Goal: Information Seeking & Learning: Learn about a topic

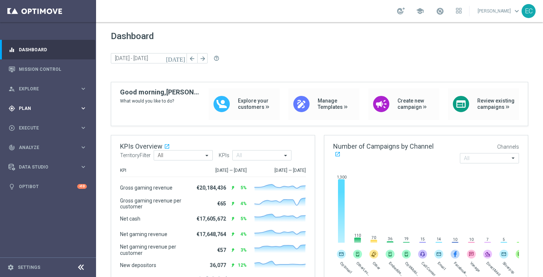
click at [58, 104] on div "gps_fixed Plan keyboard_arrow_right" at bounding box center [47, 109] width 95 height 20
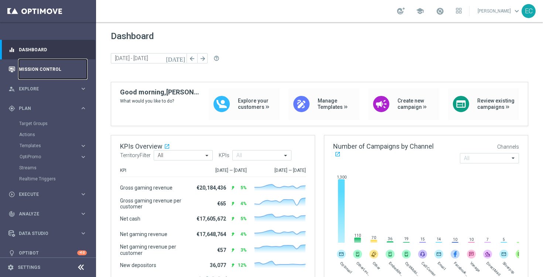
click at [54, 71] on link "Mission Control" at bounding box center [53, 69] width 68 height 20
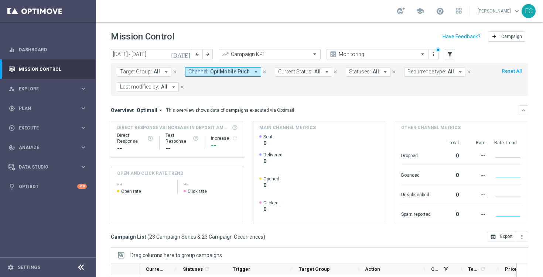
click at [262, 71] on icon "close" at bounding box center [264, 71] width 5 height 5
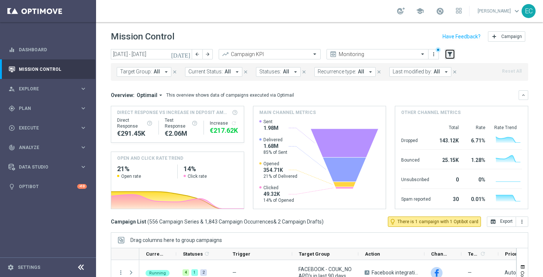
click at [450, 53] on icon "filter_alt" at bounding box center [449, 54] width 7 height 7
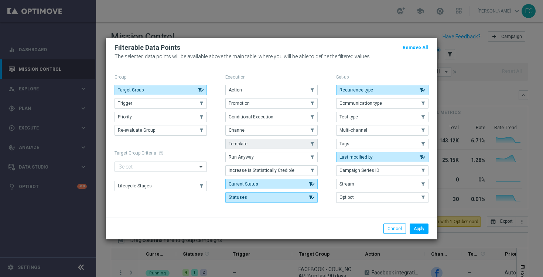
click at [283, 139] on button "Template" at bounding box center [271, 144] width 92 height 10
click at [419, 229] on button "Apply" at bounding box center [419, 229] width 19 height 10
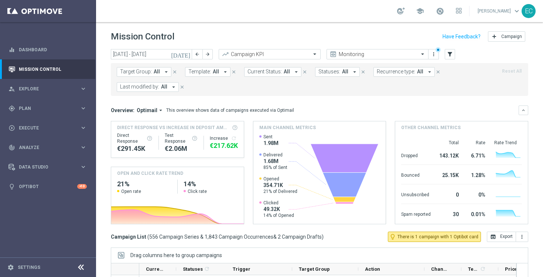
click at [218, 67] on button "Template: All arrow_drop_down" at bounding box center [207, 72] width 45 height 10
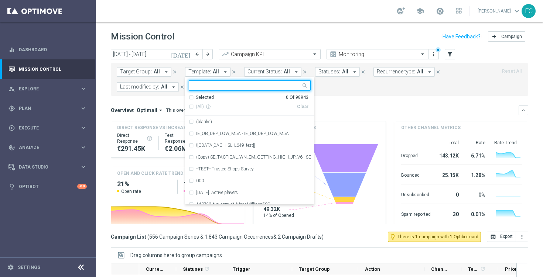
click at [216, 85] on input "text" at bounding box center [247, 86] width 108 height 6
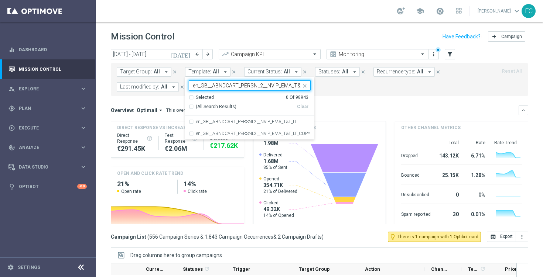
scroll to position [0, 8]
click at [237, 123] on label "en_GB__ABNDCART_PERSNL2__NVIP_EMA_T&T_LT" at bounding box center [246, 122] width 101 height 4
type input "en_GB__ABNDCART_PERSNL2__NVIP_EMA_T&T_LT"
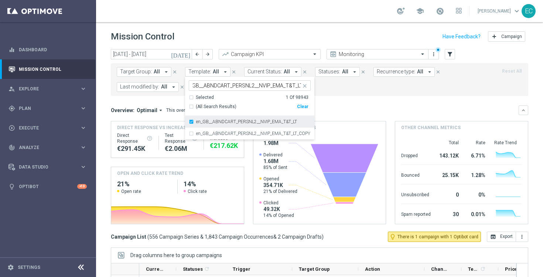
scroll to position [0, 0]
click at [276, 40] on div "Mission Control add Campaign" at bounding box center [319, 37] width 417 height 14
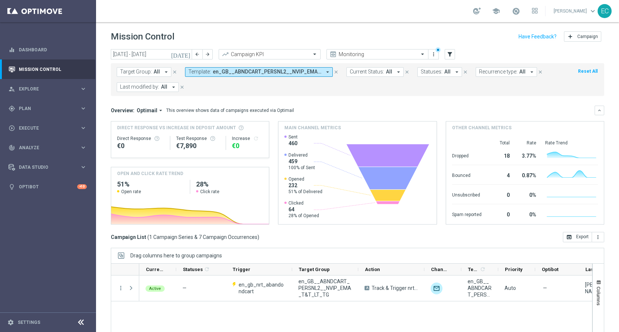
click at [188, 53] on icon "[DATE]" at bounding box center [181, 54] width 20 height 7
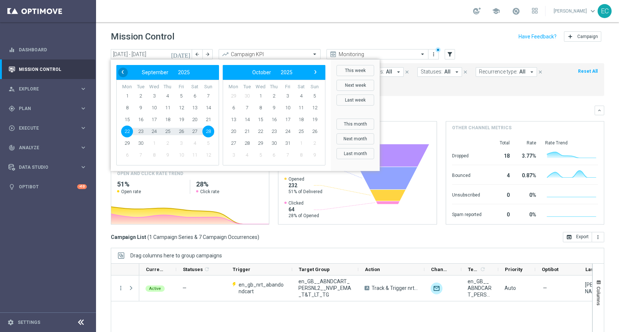
click at [122, 72] on span "‹" at bounding box center [123, 72] width 10 height 10
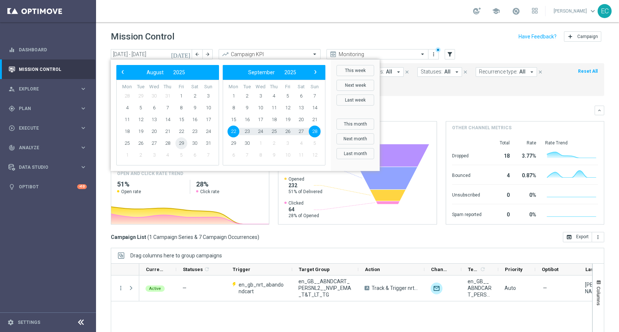
click at [182, 143] on span "29" at bounding box center [181, 143] width 12 height 12
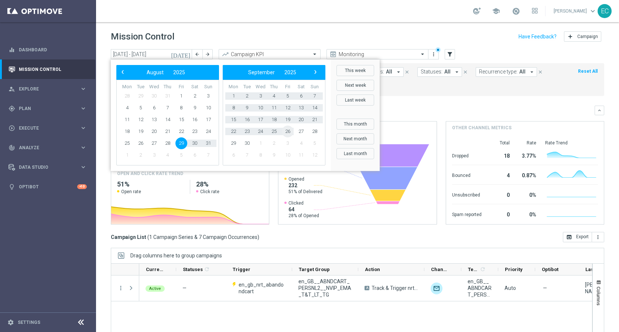
click at [287, 129] on span "26" at bounding box center [288, 132] width 12 height 12
type input "[DATE] - [DATE]"
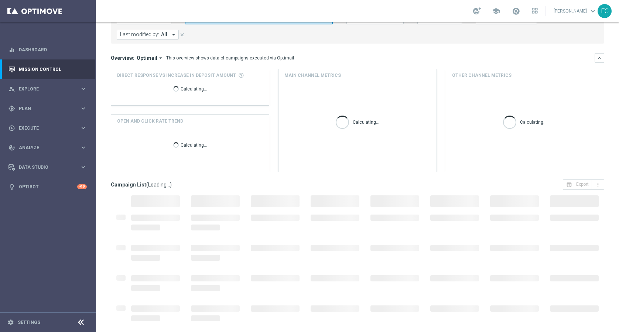
scroll to position [52, 0]
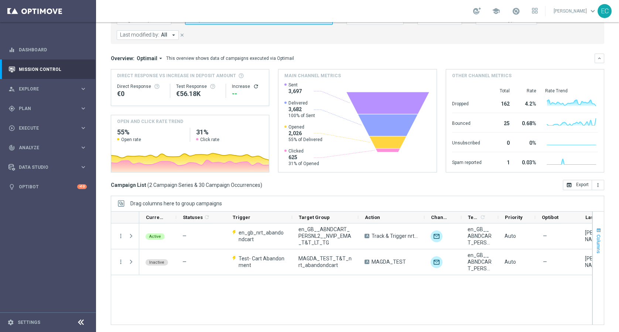
click at [543, 231] on span "button" at bounding box center [599, 230] width 6 height 6
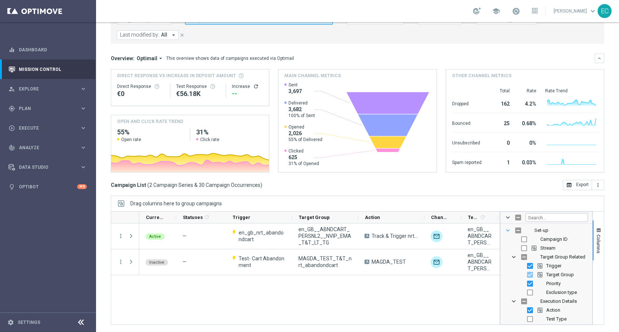
click at [510, 230] on span "Set-up Column Group" at bounding box center [508, 230] width 6 height 6
click at [511, 202] on div "Drag columns here to group campaigns" at bounding box center [357, 204] width 493 height 16
click at [77, 277] on icon at bounding box center [80, 322] width 9 height 9
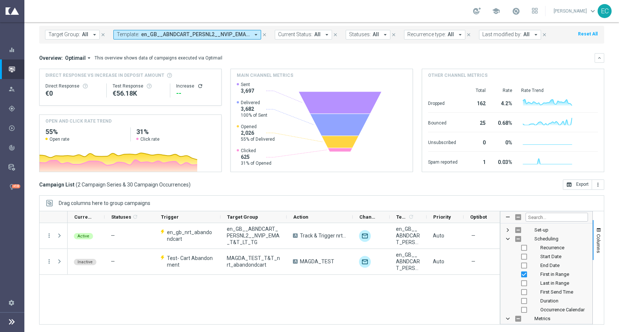
scroll to position [37, 0]
click at [276, 277] on div "Active — en_gb_nrt_abandondcart en_GB__ABNDCART_PERSNL2__NVIP_EMA_T&T_LT_TG A T…" at bounding box center [284, 273] width 432 height 101
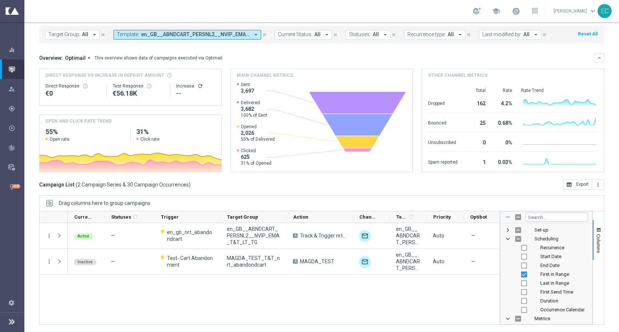
click at [507, 216] on span at bounding box center [508, 217] width 6 height 6
click at [508, 218] on span at bounding box center [508, 217] width 6 height 6
click at [516, 217] on input "Toggle Select All Columns" at bounding box center [518, 217] width 6 height 6
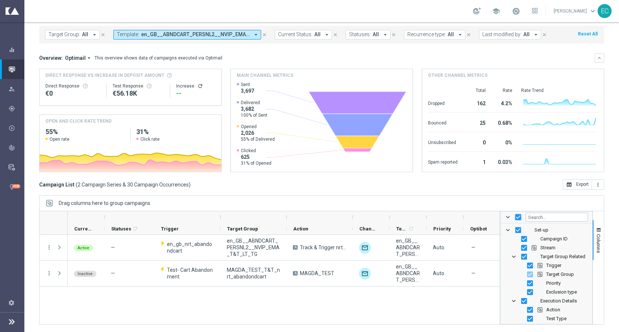
click at [516, 217] on input "Toggle Select All Columns" at bounding box center [518, 217] width 6 height 6
checkbox input "false"
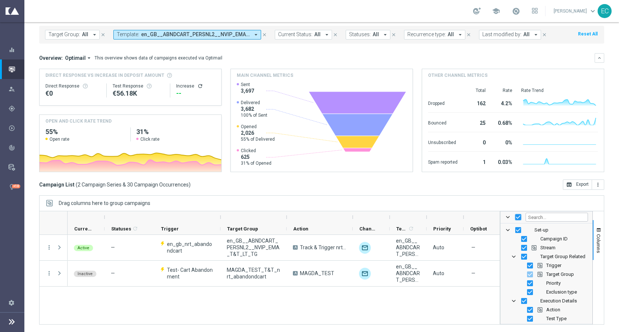
checkbox input "false"
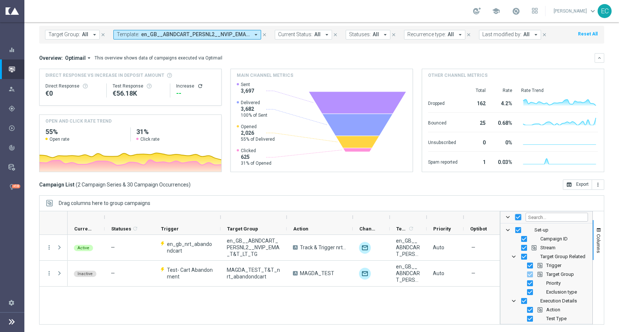
checkbox input "false"
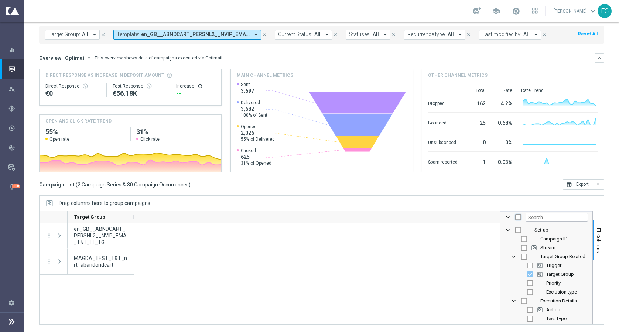
click at [516, 217] on input "Toggle Select All Columns" at bounding box center [518, 217] width 6 height 6
checkbox input "true"
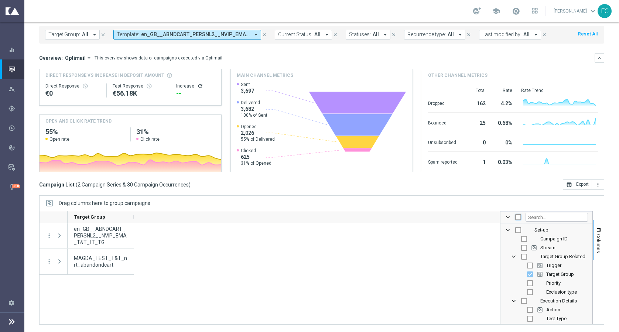
checkbox input "true"
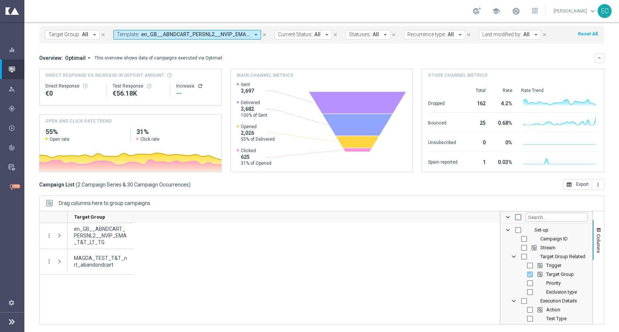
checkbox input "true"
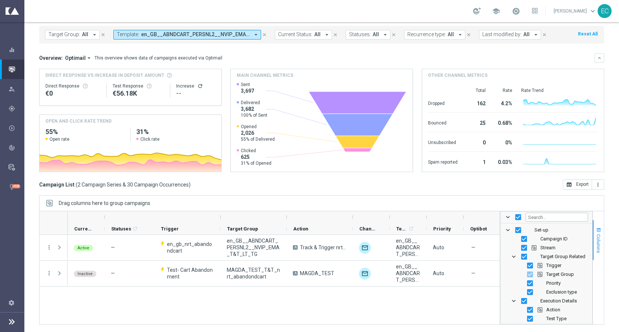
click at [543, 236] on span "Columns" at bounding box center [599, 243] width 6 height 19
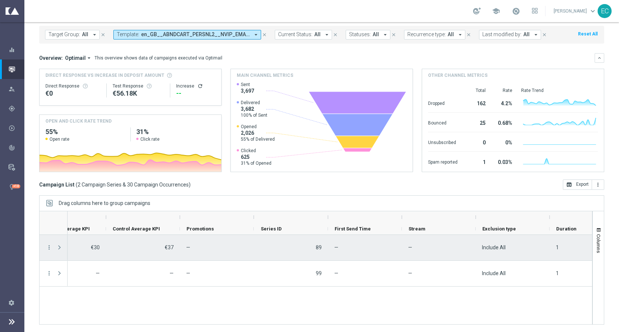
scroll to position [0, 1547]
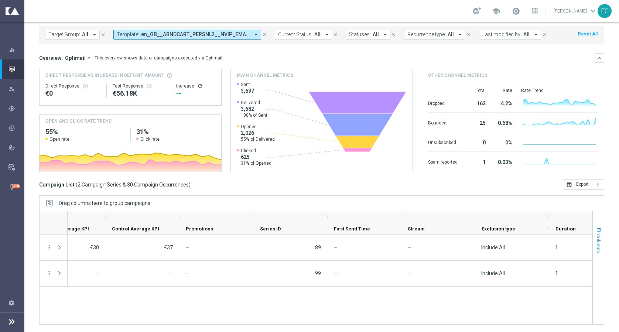
click at [543, 233] on span "button" at bounding box center [599, 230] width 6 height 6
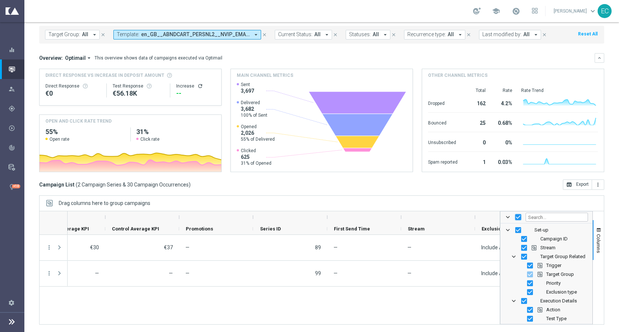
click at [516, 218] on input "Toggle Select All Columns" at bounding box center [518, 217] width 6 height 6
checkbox input "false"
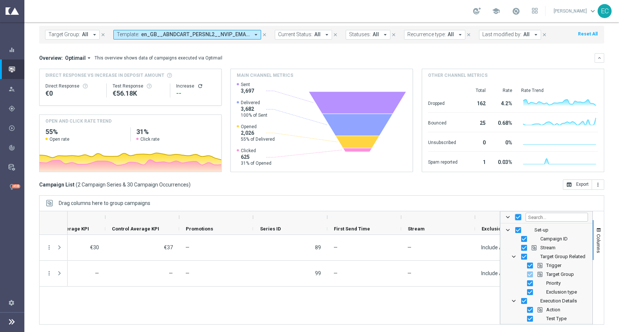
checkbox input "false"
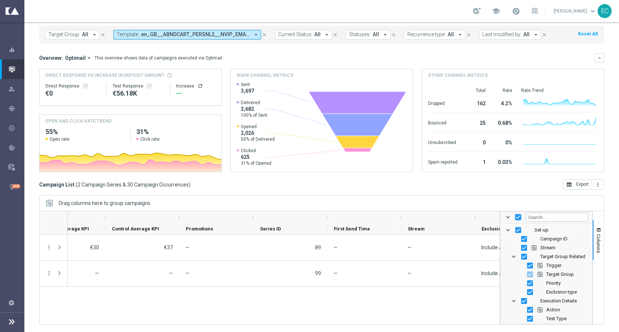
checkbox input "false"
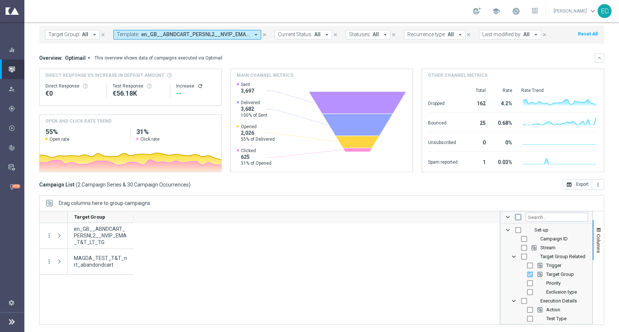
scroll to position [0, 0]
click at [523, 238] on input "Press SPACE to toggle visibility (hidden)" at bounding box center [524, 239] width 6 height 6
checkbox input "true"
checkbox input "false"
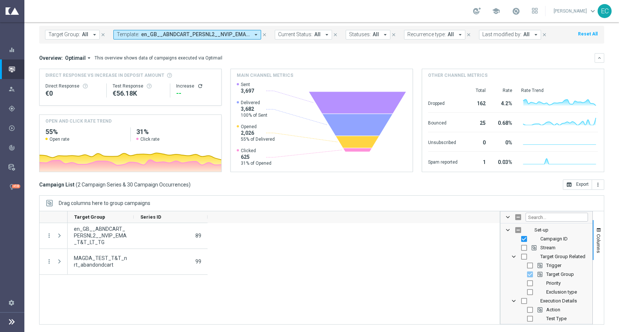
scroll to position [8, 0]
click at [524, 249] on input "Press SPACE to toggle visibility (hidden)" at bounding box center [524, 249] width 6 height 6
checkbox input "true"
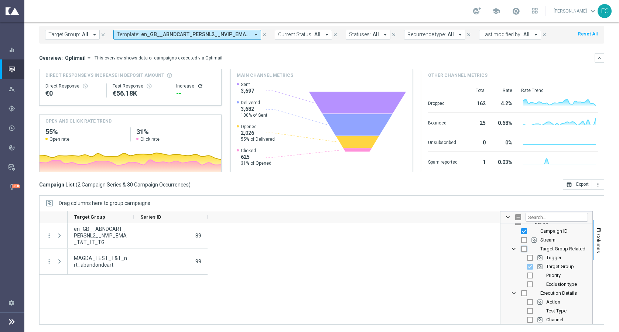
checkbox input "true"
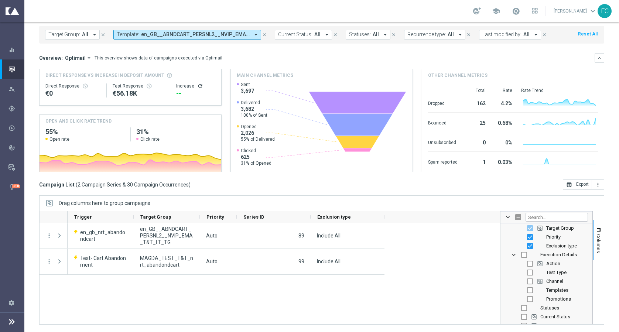
scroll to position [47, 0]
click at [529, 263] on input "Press SPACE to toggle visibility (hidden)" at bounding box center [530, 263] width 6 height 6
checkbox input "true"
checkbox input "false"
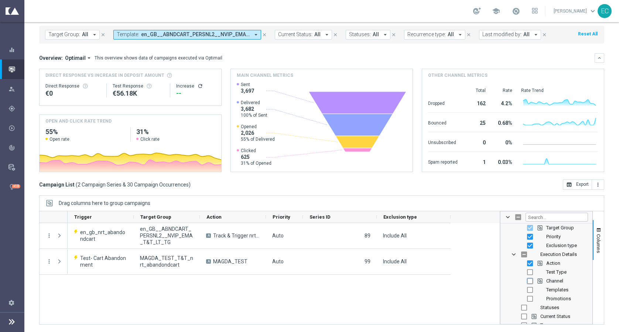
click at [531, 277] on input "Press SPACE to toggle visibility (hidden)" at bounding box center [530, 281] width 6 height 6
checkbox input "true"
click at [531, 277] on input "Press SPACE to toggle visibility (hidden)" at bounding box center [530, 290] width 6 height 6
checkbox input "true"
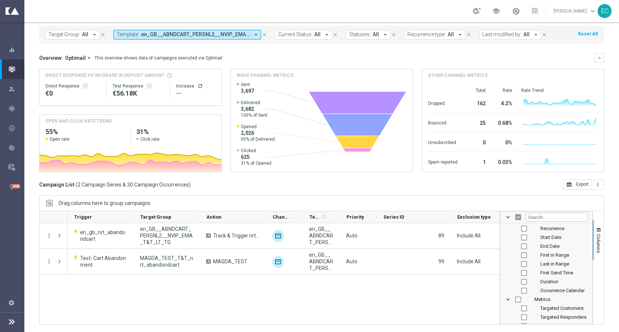
scroll to position [0, 0]
click at [517, 277] on input "Press SPACE to toggle visibility (hidden)" at bounding box center [518, 284] width 6 height 6
checkbox input "true"
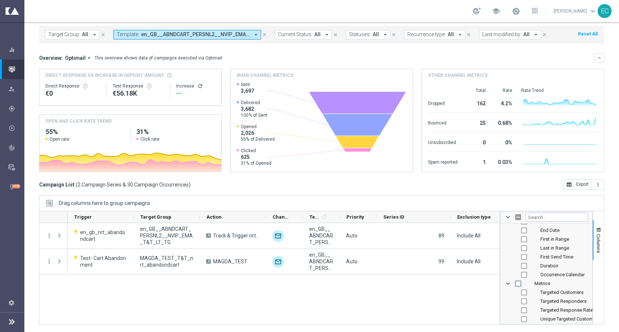
checkbox input "true"
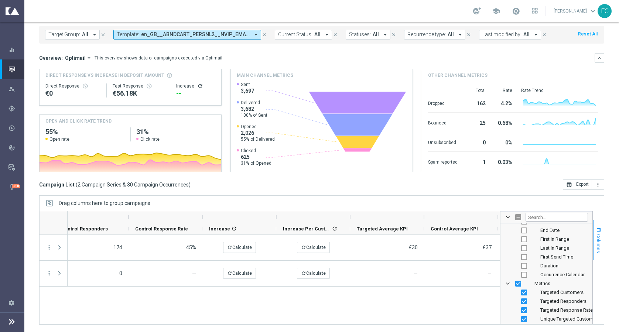
click at [543, 234] on span "Columns" at bounding box center [599, 243] width 6 height 19
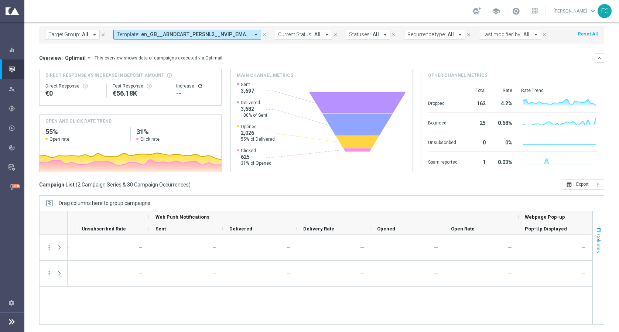
click at [543, 240] on span "Columns" at bounding box center [599, 243] width 6 height 19
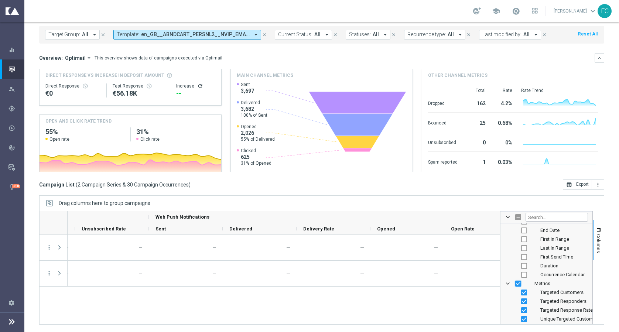
click at [518, 277] on input "Press SPACE to toggle visibility (visible)" at bounding box center [518, 284] width 6 height 6
checkbox input "false"
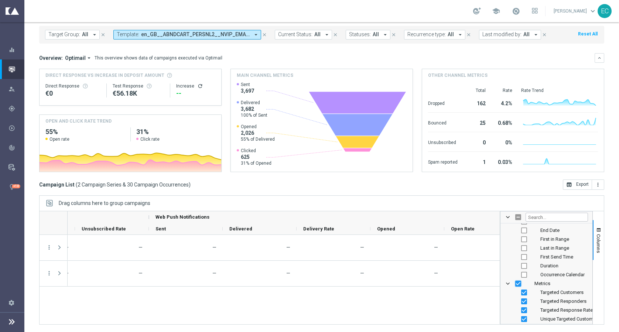
checkbox input "false"
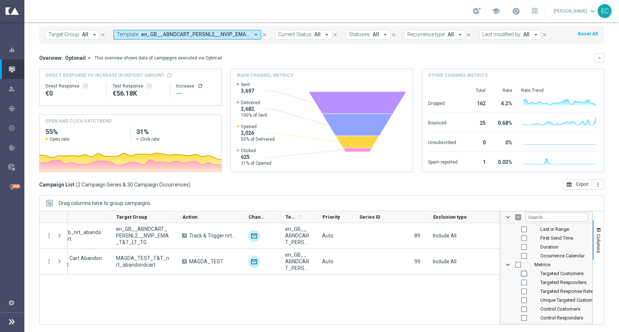
click at [524, 273] on input "Press SPACE to toggle visibility (hidden)" at bounding box center [524, 274] width 6 height 6
checkbox input "true"
checkbox input "false"
click at [524, 277] on input "Press SPACE to toggle visibility (hidden)" at bounding box center [524, 283] width 6 height 6
checkbox input "true"
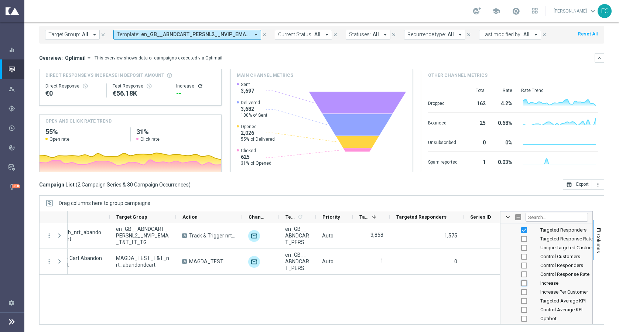
click at [524, 277] on input "Press SPACE to toggle visibility (hidden)" at bounding box center [524, 283] width 6 height 6
checkbox input "true"
click at [524, 277] on input "Press SPACE to toggle visibility (hidden)" at bounding box center [524, 292] width 6 height 6
checkbox input "true"
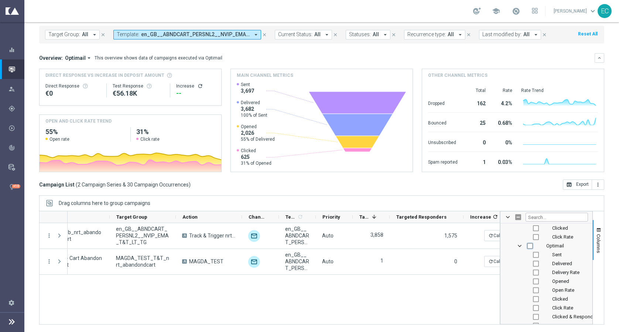
click at [528, 246] on input "Press SPACE to toggle visibility (hidden)" at bounding box center [530, 246] width 6 height 6
checkbox input "true"
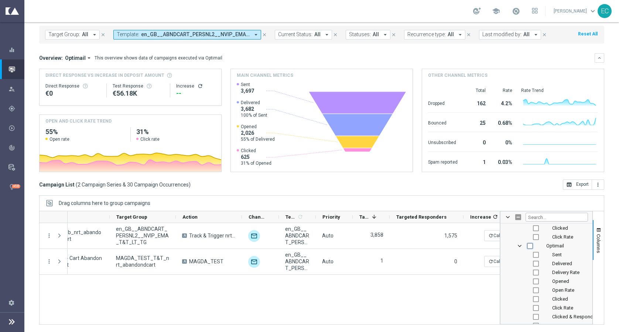
checkbox input "true"
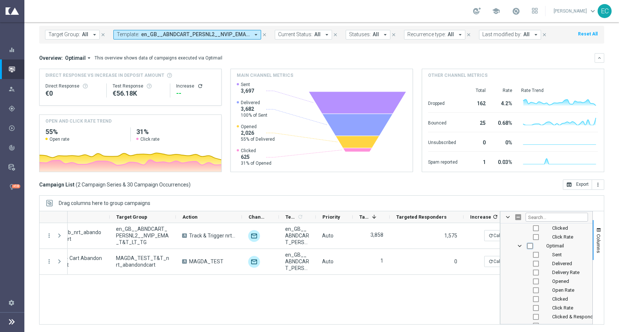
checkbox input "true"
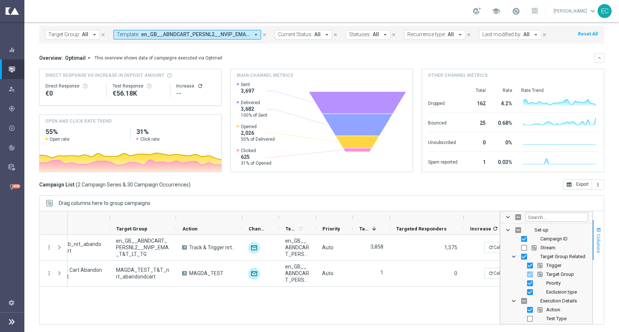
click at [543, 233] on span "button" at bounding box center [599, 230] width 6 height 6
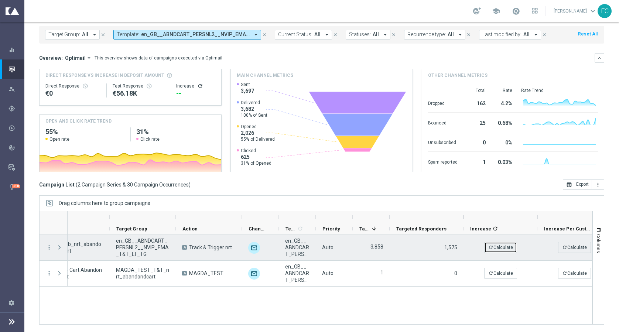
click at [509, 244] on button "refresh Calculate" at bounding box center [500, 247] width 33 height 11
click at [48, 248] on icon "more_vert" at bounding box center [49, 247] width 7 height 7
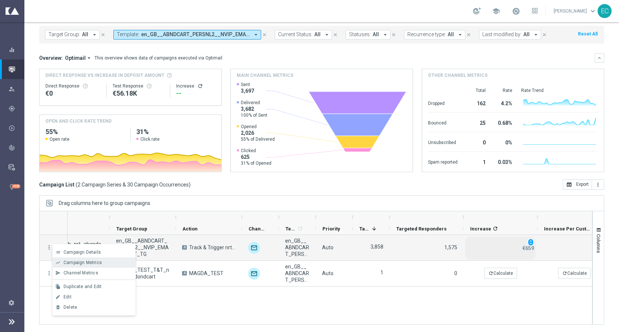
click at [76, 265] on span "Campaign Metrics" at bounding box center [83, 262] width 38 height 5
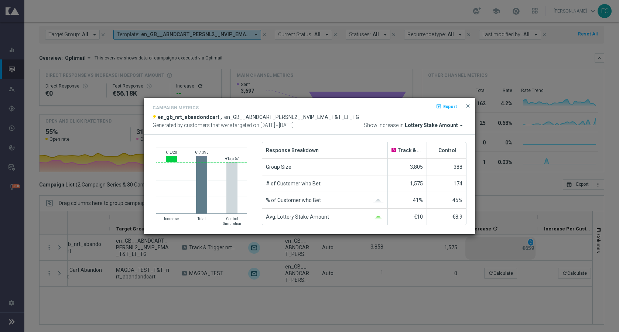
click at [452, 124] on span "Lottery Stake Amount" at bounding box center [431, 125] width 53 height 7
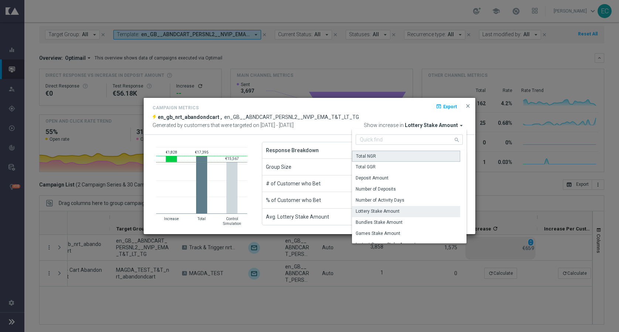
click at [417, 155] on div "Total NGR" at bounding box center [406, 156] width 108 height 11
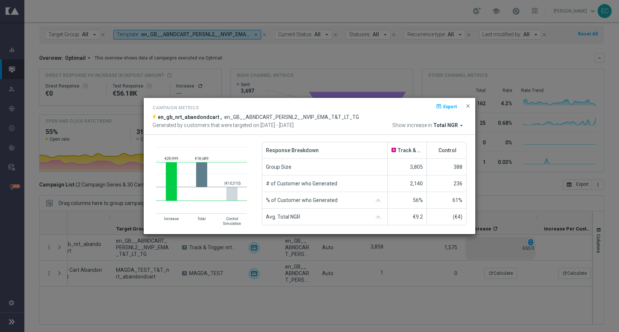
click at [456, 126] on span "Total NGR" at bounding box center [445, 125] width 25 height 7
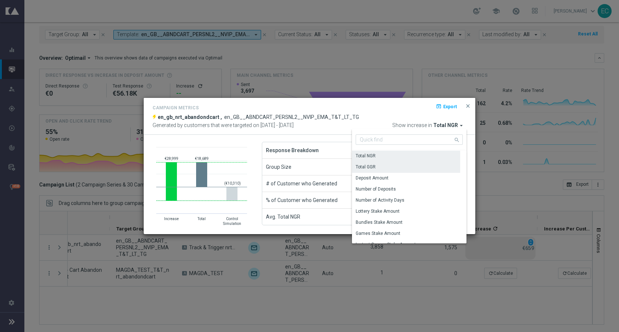
click at [427, 165] on div "Total GGR" at bounding box center [406, 167] width 108 height 10
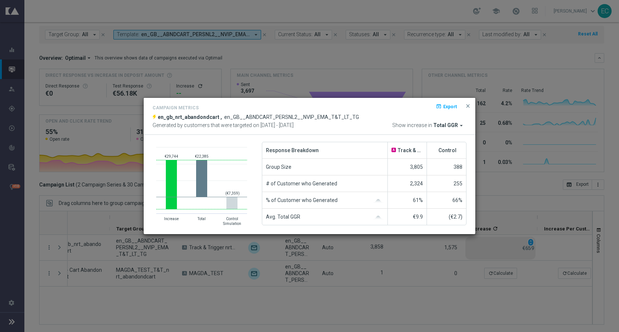
click at [452, 129] on div "Campaign Metrics open_in_browser Export en_gb_nrt_abandondcart , en_GB__ABNDCAR…" at bounding box center [310, 116] width 332 height 37
click at [451, 127] on span "Total GGR" at bounding box center [445, 125] width 25 height 7
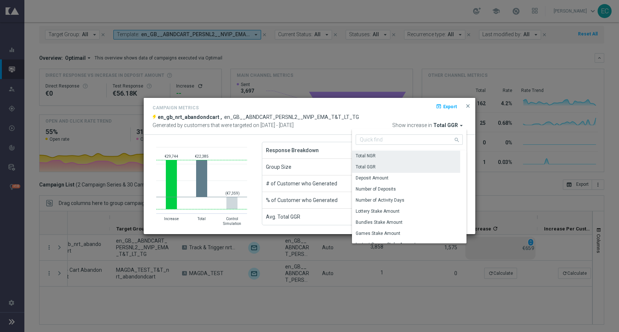
click at [380, 158] on div "Total NGR" at bounding box center [406, 156] width 108 height 10
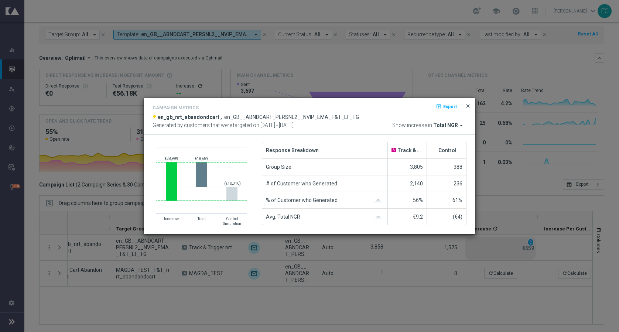
click at [468, 107] on span "close" at bounding box center [468, 106] width 6 height 6
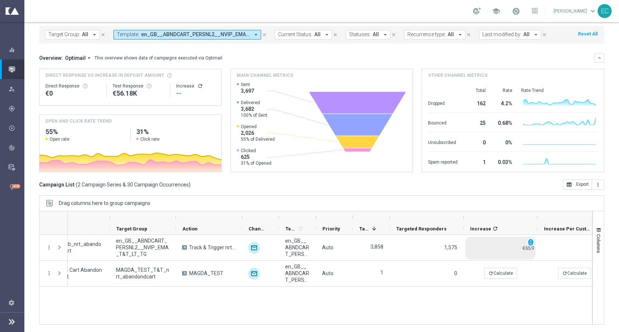
click at [236, 35] on span "en_GB__ABNDCART_PERSNL2__NVIP_EMA_T&T_LT" at bounding box center [195, 34] width 109 height 6
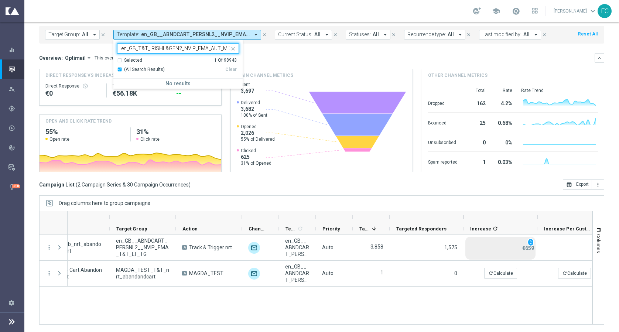
scroll to position [0, 1]
type input "en_GB_T&T_IRISHL&GEN2_NVIP_EMA_AUT_MIX"
click at [232, 47] on icon "close" at bounding box center [233, 49] width 6 height 6
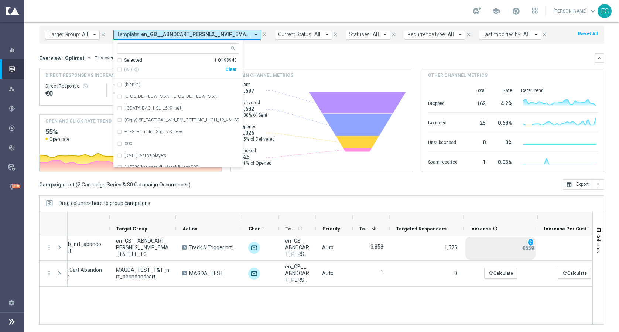
click at [329, 52] on mini-dashboard "Overview: Optimail arrow_drop_down This overview shows data of campaigns execut…" at bounding box center [321, 112] width 565 height 136
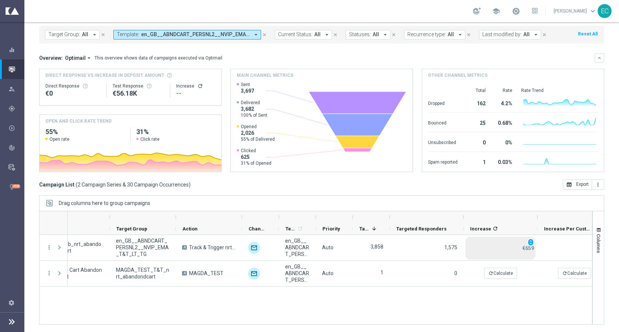
click at [74, 37] on span "Target Group:" at bounding box center [64, 34] width 32 height 6
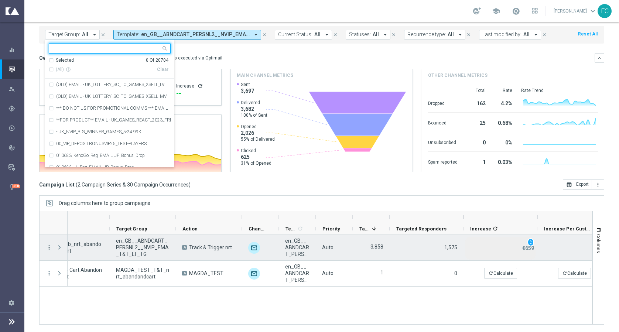
click at [49, 246] on icon "more_vert" at bounding box center [49, 247] width 7 height 7
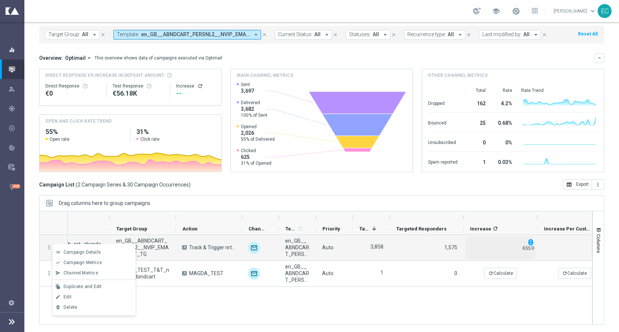
click at [17, 55] on div "equalizer Dashboard" at bounding box center [16, 50] width 16 height 20
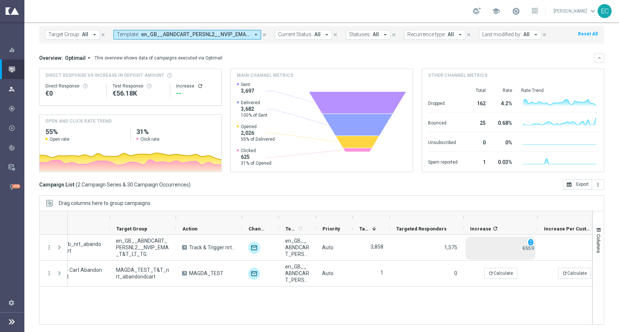
click at [14, 92] on div "Explore Customer Explorer Target Group Discovery Customer Model Migration Explo…" at bounding box center [12, 89] width 24 height 20
click at [11, 277] on icon at bounding box center [11, 321] width 9 height 9
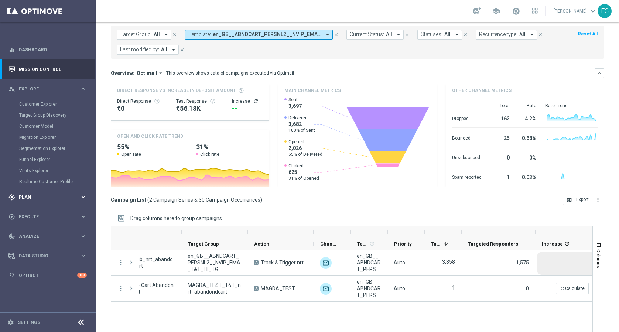
click at [38, 198] on span "Plan" at bounding box center [49, 197] width 61 height 4
click at [45, 147] on span "Templates" at bounding box center [46, 146] width 53 height 4
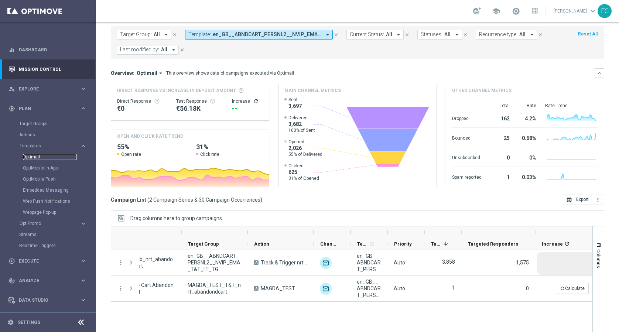
click at [35, 157] on link "Optimail" at bounding box center [50, 157] width 54 height 6
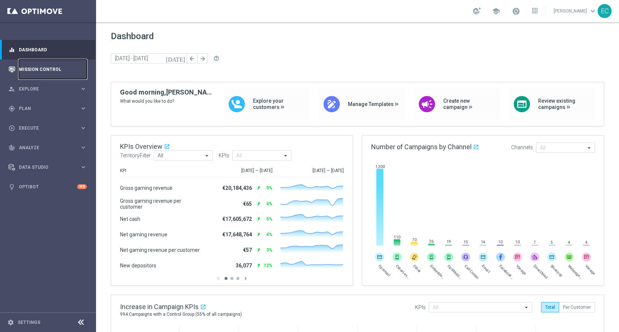
click at [61, 66] on link "Mission Control" at bounding box center [53, 69] width 68 height 20
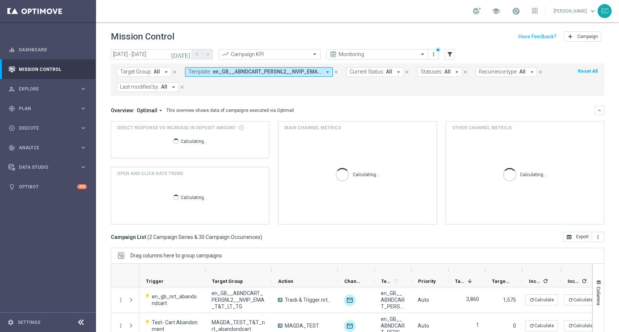
click at [146, 73] on span "Target Group:" at bounding box center [136, 72] width 32 height 6
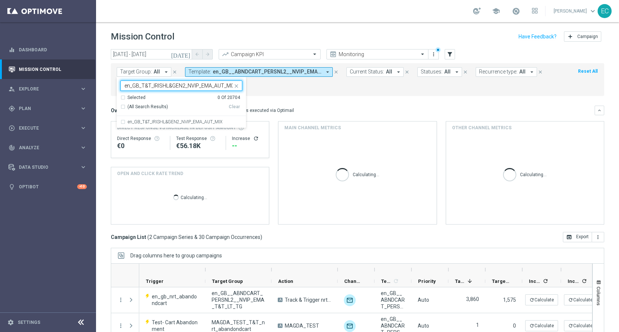
scroll to position [0, 1]
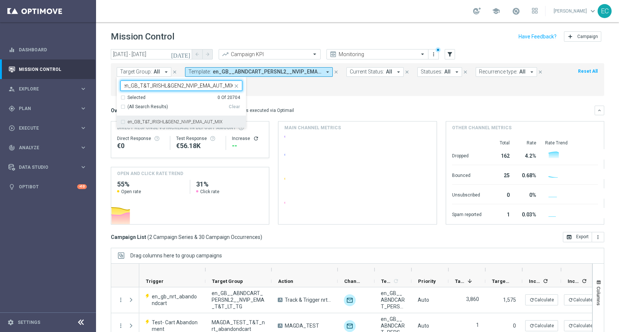
click at [184, 120] on label "en_GB_T&T_IRISHL&GEN2_NVIP_EMA_AUT_MIX" at bounding box center [175, 122] width 95 height 4
type input "en_GB_T&T_IRISHL&GEN2_NVIP_EMA_AUT_MIX"
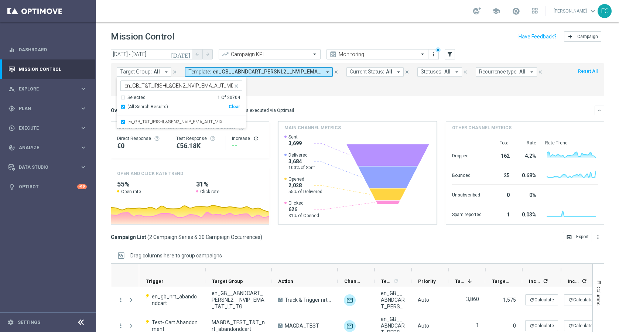
click at [232, 30] on div "Mission Control add Campaign" at bounding box center [357, 37] width 493 height 14
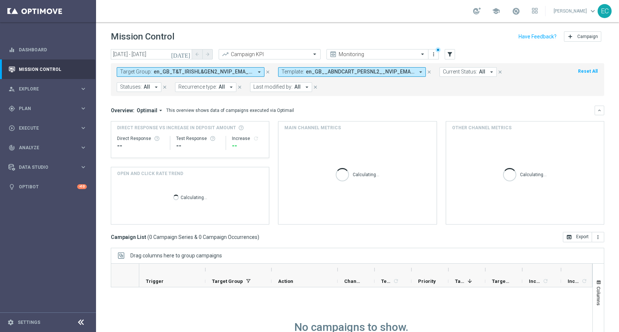
click at [430, 72] on icon "close" at bounding box center [429, 71] width 5 height 5
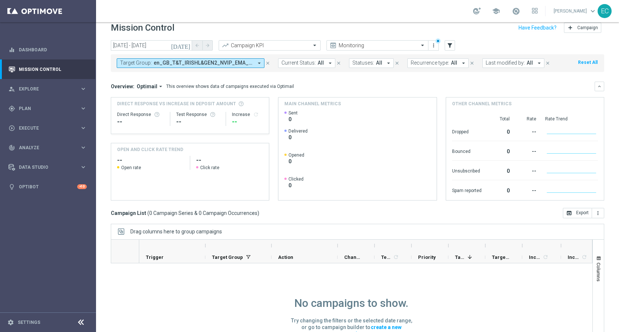
scroll to position [6, 0]
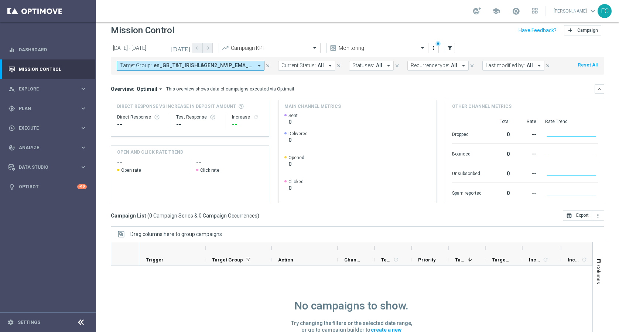
click at [189, 51] on icon "[DATE]" at bounding box center [181, 48] width 20 height 7
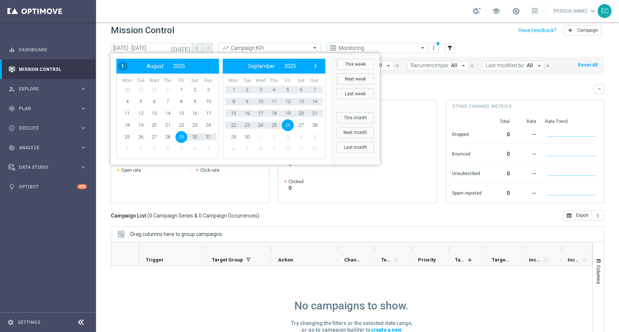
click at [123, 66] on span "‹" at bounding box center [123, 66] width 10 height 10
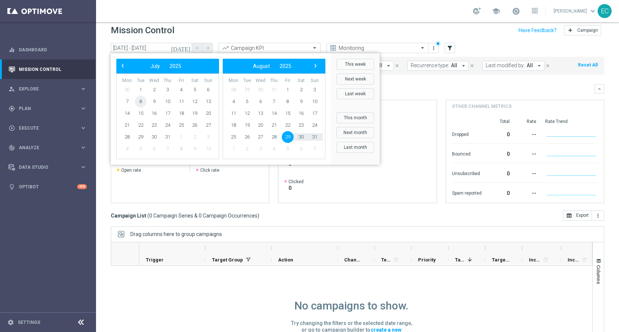
click at [143, 100] on span "8" at bounding box center [141, 102] width 12 height 12
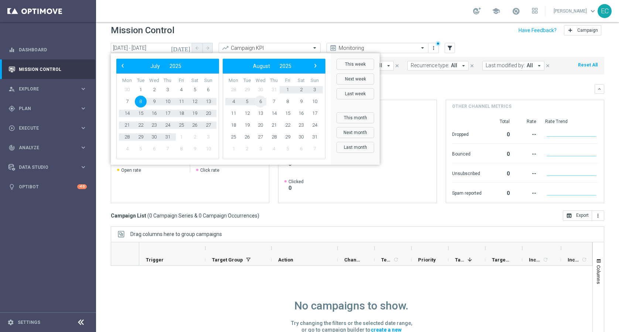
click at [261, 102] on span "6" at bounding box center [260, 102] width 12 height 12
type input "08 Jul 2025 - 06 Aug 2025"
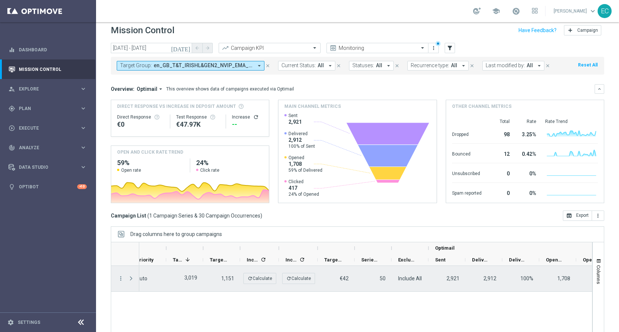
scroll to position [0, 0]
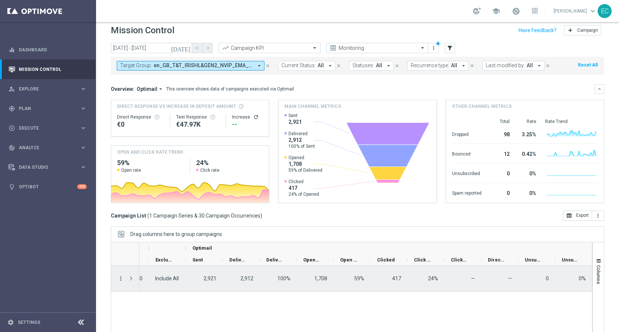
click at [120, 279] on icon "more_vert" at bounding box center [120, 278] width 7 height 7
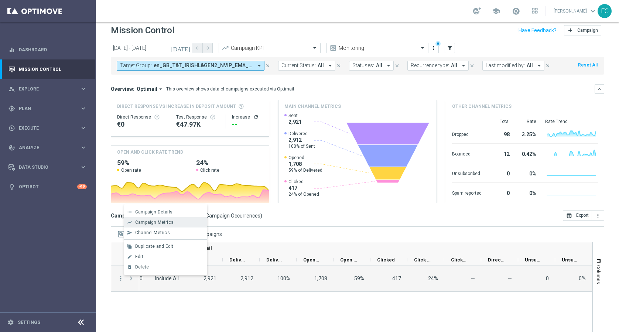
click at [158, 220] on span "Campaign Metrics" at bounding box center [154, 222] width 38 height 5
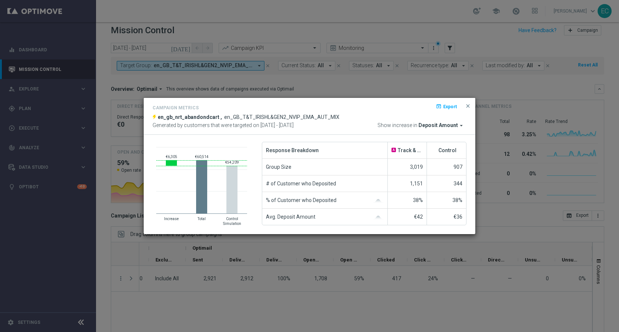
click at [434, 127] on span "Deposit Amount" at bounding box center [438, 125] width 40 height 7
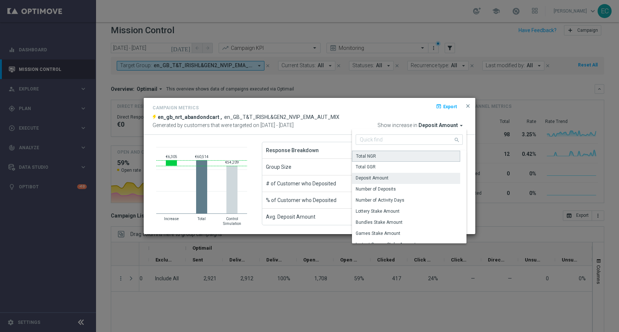
click at [418, 157] on div "Total NGR" at bounding box center [406, 156] width 108 height 11
